Goal: Transaction & Acquisition: Purchase product/service

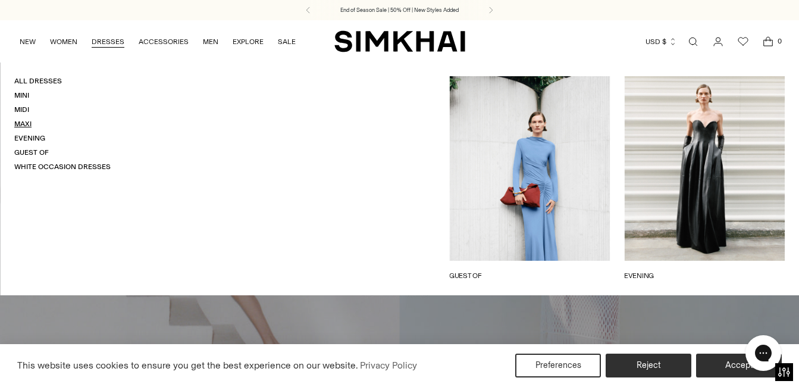
click at [27, 125] on link "Maxi" at bounding box center [22, 124] width 17 height 8
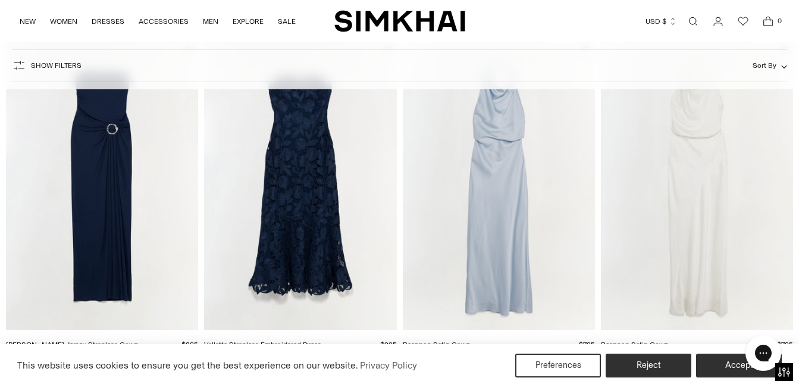
scroll to position [536, 0]
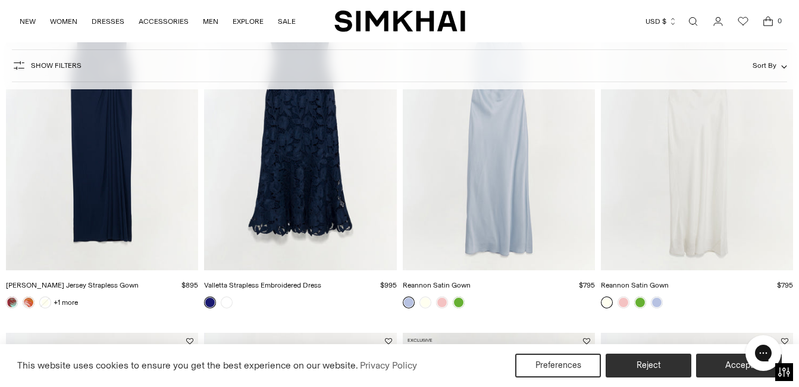
click at [0, 0] on img "Emma Jersey Strapless Gown" at bounding box center [0, 0] width 0 height 0
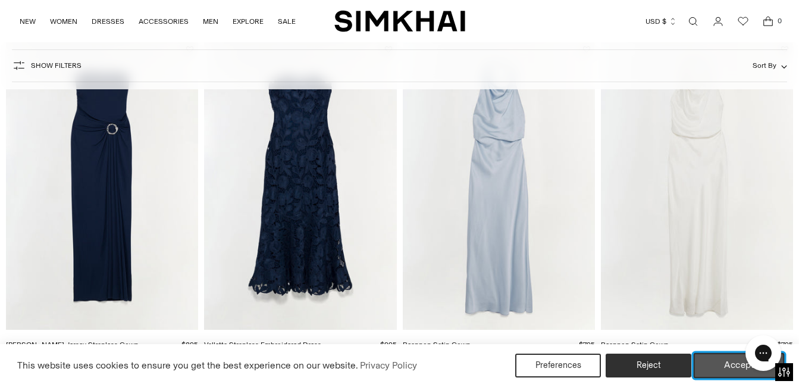
click at [736, 368] on button "Accept" at bounding box center [739, 365] width 91 height 25
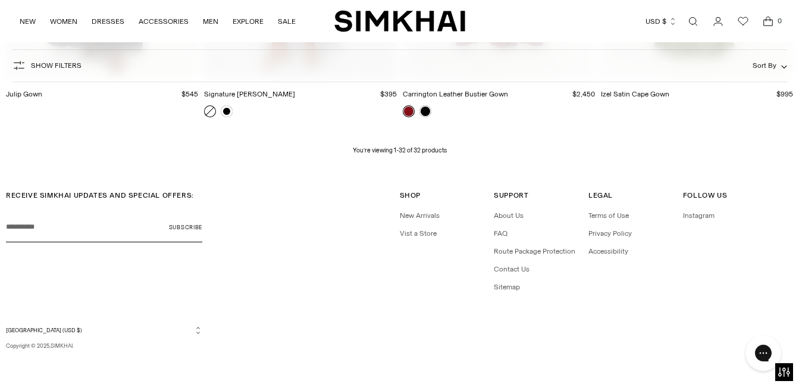
scroll to position [2834, 0]
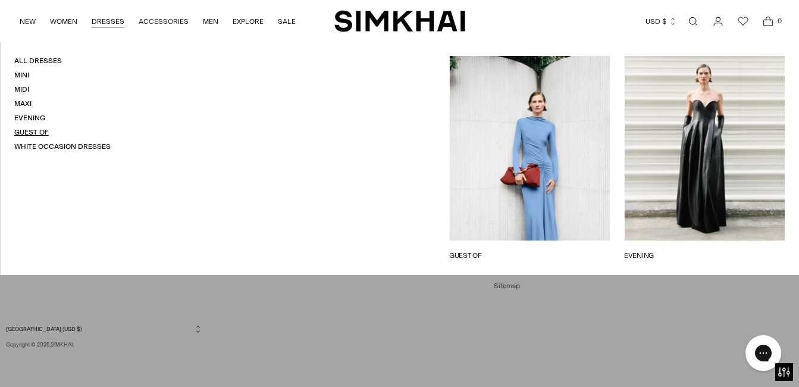
click at [27, 132] on link "Guest Of" at bounding box center [31, 132] width 35 height 8
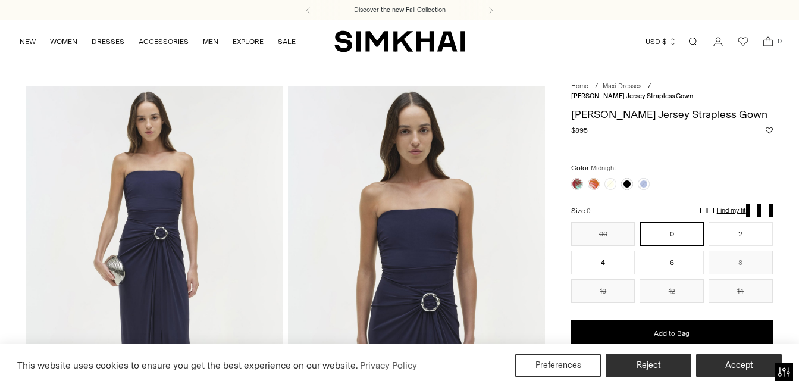
click at [637, 176] on div at bounding box center [610, 184] width 83 height 17
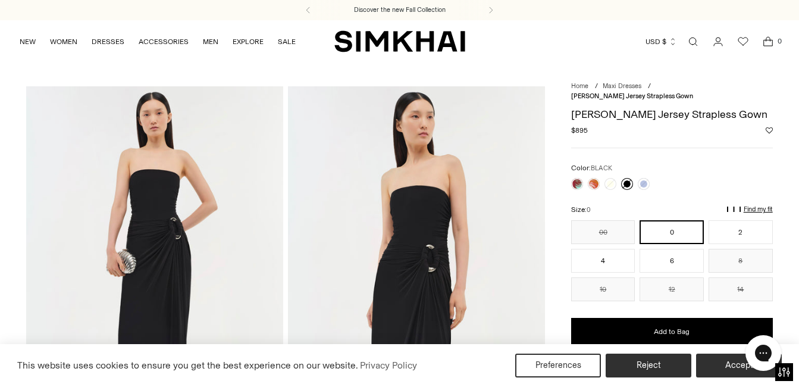
click at [630, 178] on link at bounding box center [627, 184] width 12 height 12
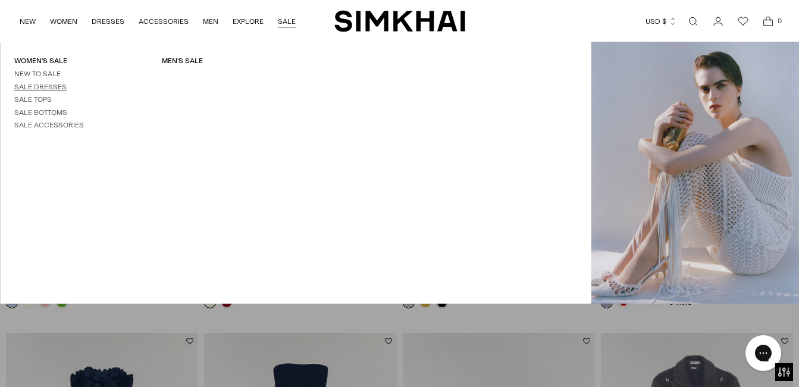
click at [57, 86] on link "Sale Dresses" at bounding box center [40, 87] width 52 height 8
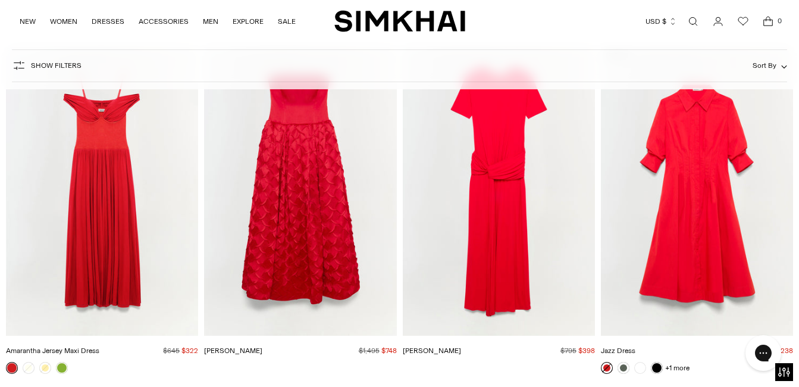
scroll to position [2917, 0]
